Goal: Transaction & Acquisition: Download file/media

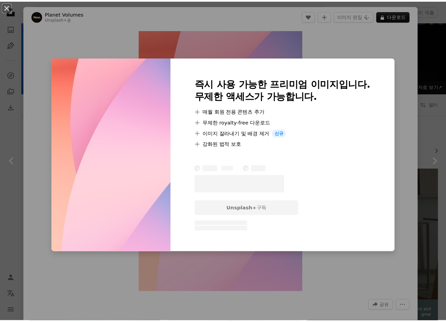
scroll to position [1388, 0]
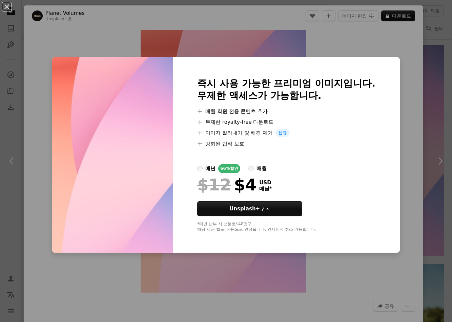
click at [376, 44] on div "An X shape 즉시 사용 가능한 프리미엄 이미지입니다. 무제한 액세스가 가능합니다. A plus sign 매월 회원 전용 콘텐츠 추가 A…" at bounding box center [226, 161] width 452 height 322
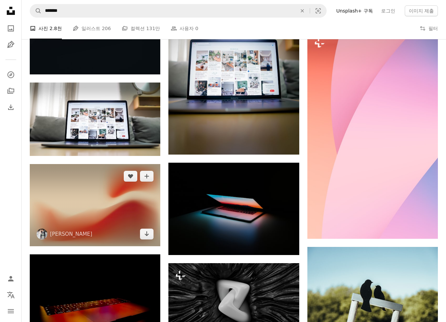
click at [110, 201] on img at bounding box center [95, 205] width 131 height 82
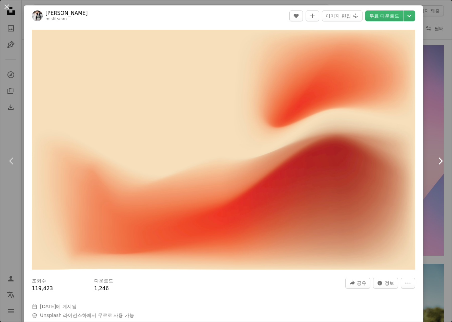
click at [428, 166] on link "Chevron right" at bounding box center [440, 161] width 24 height 65
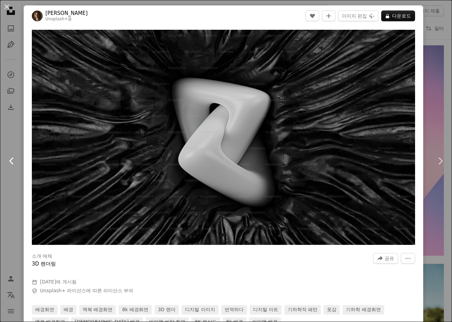
click at [11, 166] on link "Chevron left" at bounding box center [12, 161] width 24 height 65
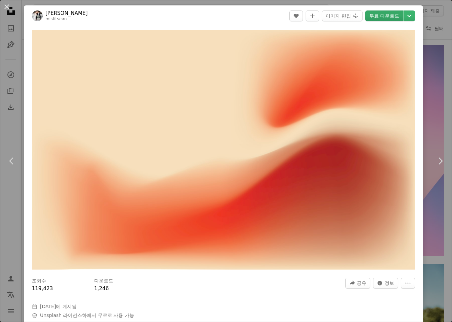
click at [374, 14] on link "무료 다운로드" at bounding box center [384, 15] width 38 height 11
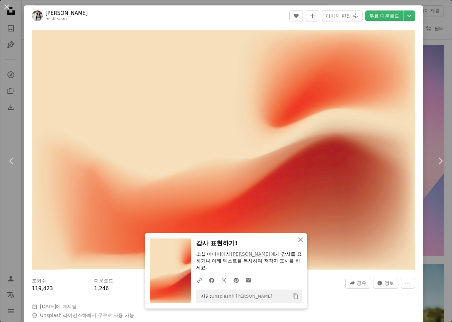
click at [430, 96] on div "An X shape Chevron left Chevron right [PERSON_NAME] misfitsean A heart A plus s…" at bounding box center [226, 161] width 452 height 322
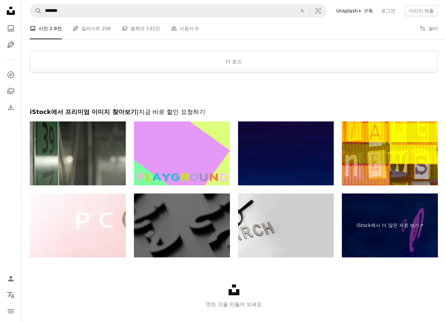
scroll to position [2447, 0]
